Goal: Information Seeking & Learning: Learn about a topic

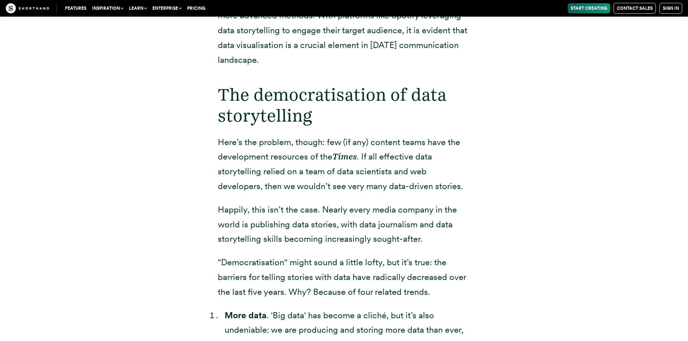
scroll to position [1300, 0]
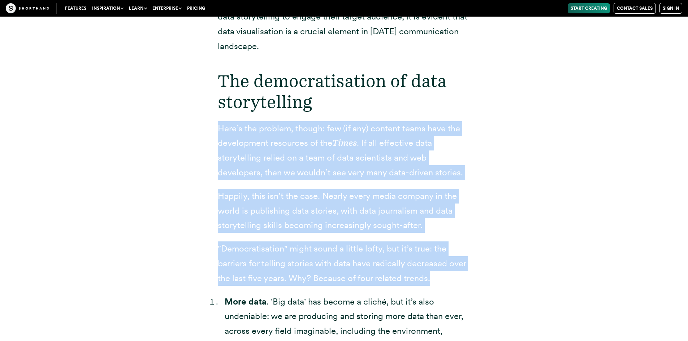
drag, startPoint x: 200, startPoint y: 116, endPoint x: 454, endPoint y: 261, distance: 292.3
click at [454, 261] on p ""Democratisation" might sound a little lofty, but it’s true: the barriers for t…" at bounding box center [344, 263] width 253 height 44
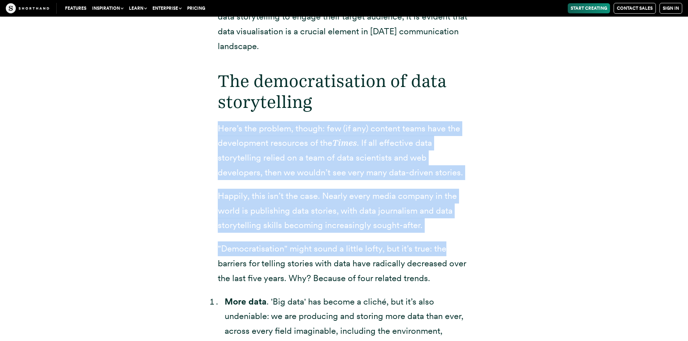
drag, startPoint x: 454, startPoint y: 261, endPoint x: 450, endPoint y: 213, distance: 48.5
click at [450, 213] on p "Happily, this isn’t the case. Nearly every media company in the world is publis…" at bounding box center [344, 211] width 253 height 44
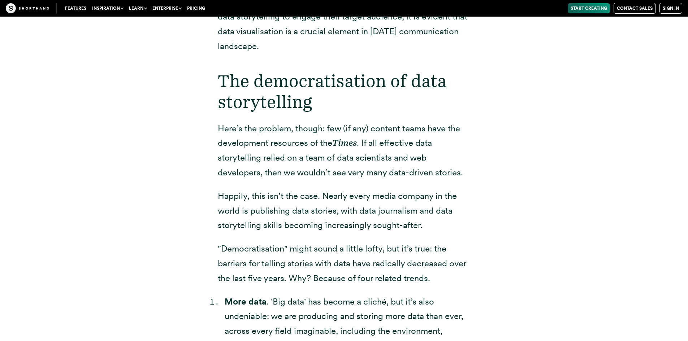
drag, startPoint x: 453, startPoint y: 206, endPoint x: 448, endPoint y: 268, distance: 61.9
click at [448, 268] on p ""Democratisation" might sound a little lofty, but it’s true: the barriers for t…" at bounding box center [344, 263] width 253 height 44
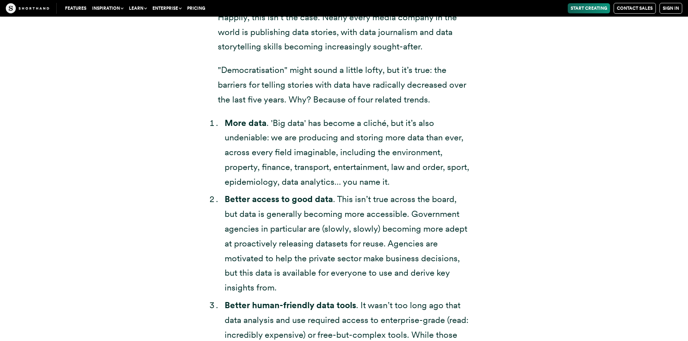
scroll to position [1480, 0]
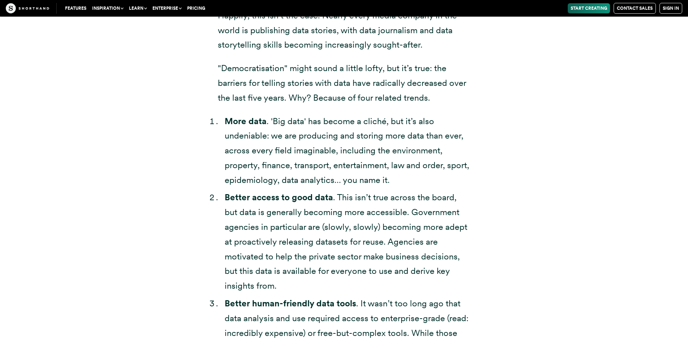
drag, startPoint x: 438, startPoint y: 88, endPoint x: 443, endPoint y: 167, distance: 79.2
click at [443, 167] on div "The democratisation of data storytelling Here’s the problem, though: few (if an…" at bounding box center [344, 190] width 253 height 600
click at [443, 167] on li "More data . 'Big data' has become a cliché, but it’s also undeniable: we are pr…" at bounding box center [348, 151] width 246 height 74
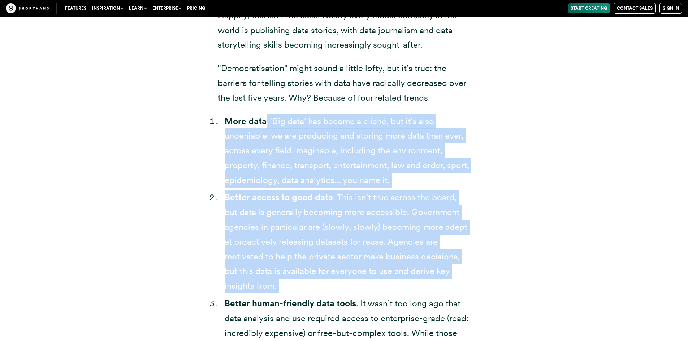
drag, startPoint x: 443, startPoint y: 167, endPoint x: 428, endPoint y: 267, distance: 100.3
click at [428, 267] on ol "More data . 'Big data' has become a cliché, but it’s also undeniable: we are pr…" at bounding box center [344, 302] width 253 height 377
click at [428, 267] on li "Better access to good data . This isn’t true across the board, but data is gene…" at bounding box center [348, 241] width 246 height 103
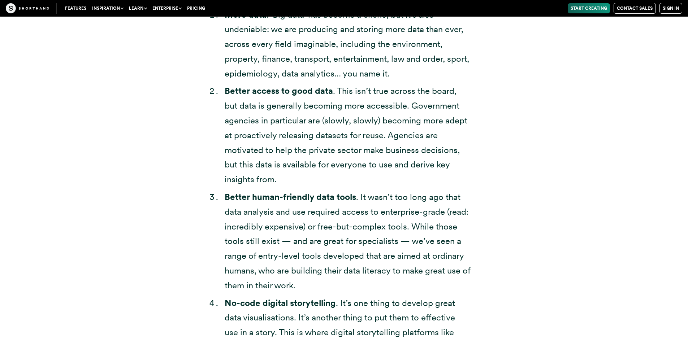
scroll to position [1660, 0]
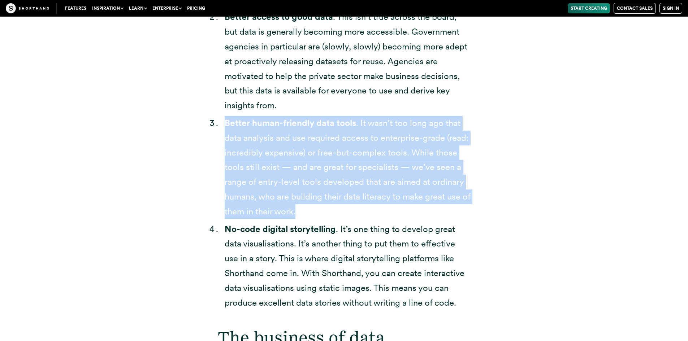
drag, startPoint x: 223, startPoint y: 103, endPoint x: 328, endPoint y: 195, distance: 139.7
click at [328, 195] on li "Better human-friendly data tools . It wasn’t too long ago that data analysis an…" at bounding box center [348, 167] width 246 height 103
click at [329, 195] on li "Better human-friendly data tools . It wasn’t too long ago that data analysis an…" at bounding box center [348, 167] width 246 height 103
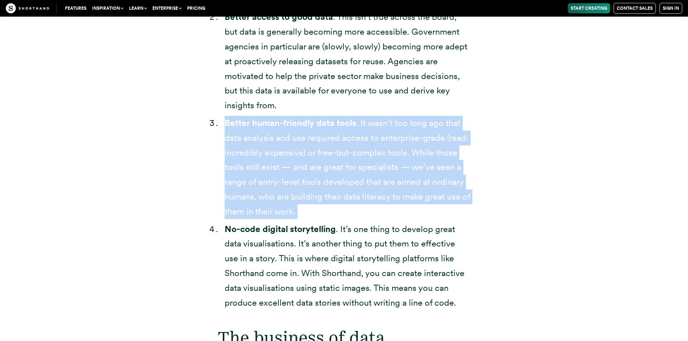
click at [329, 195] on li "Better human-friendly data tools . It wasn’t too long ago that data analysis an…" at bounding box center [348, 167] width 246 height 103
click at [338, 194] on li "Better human-friendly data tools . It wasn’t too long ago that data analysis an…" at bounding box center [348, 167] width 246 height 103
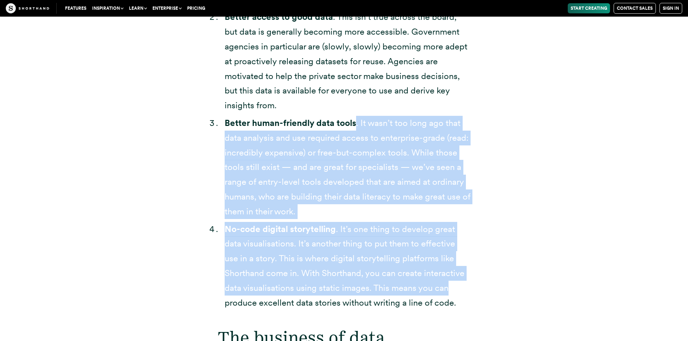
drag, startPoint x: 338, startPoint y: 194, endPoint x: 448, endPoint y: 280, distance: 139.9
click at [448, 280] on ol "More data . 'Big data' has become a cliché, but it’s also undeniable: we are pr…" at bounding box center [344, 122] width 253 height 377
click at [448, 280] on li "No-code digital storytelling . It’s one thing to develop great data visualisati…" at bounding box center [348, 266] width 246 height 88
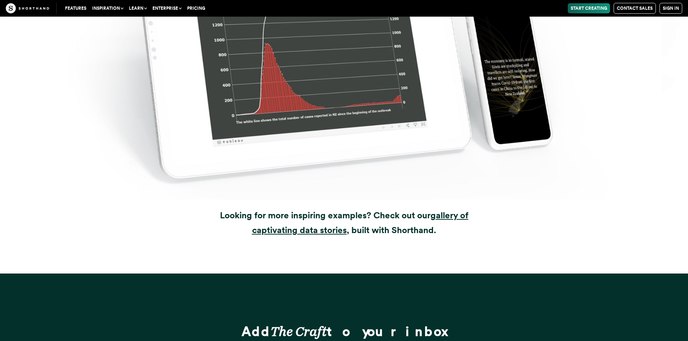
scroll to position [9821, 0]
